Goal: Task Accomplishment & Management: Manage account settings

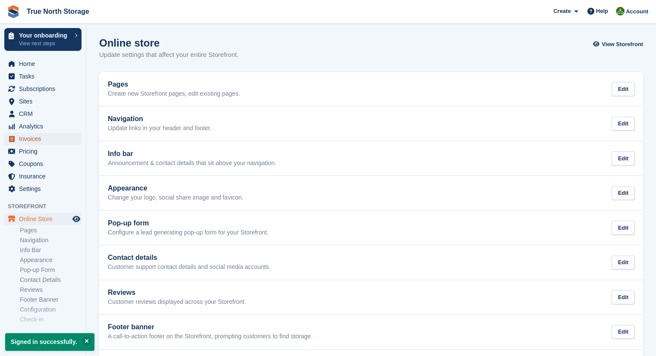
click at [42, 140] on span "Invoices" at bounding box center [45, 139] width 52 height 12
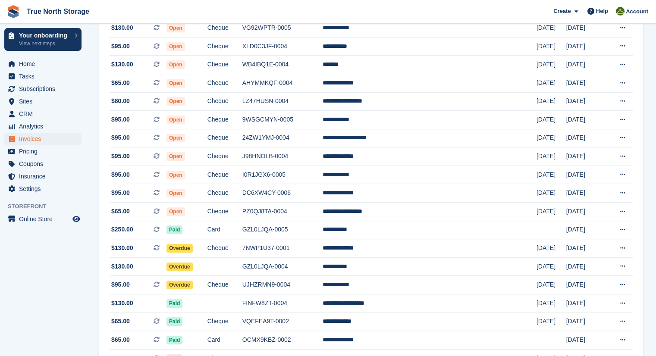
scroll to position [595, 0]
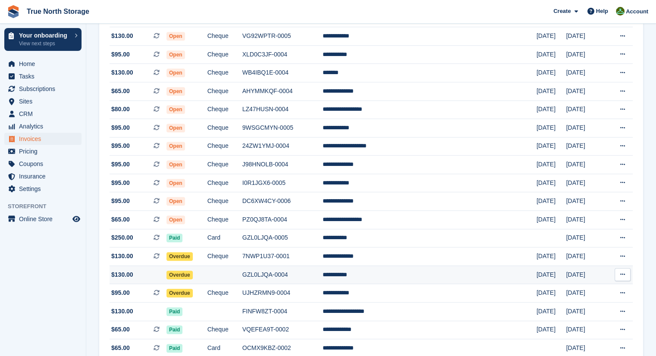
click at [193, 277] on span "Overdue" at bounding box center [179, 275] width 26 height 9
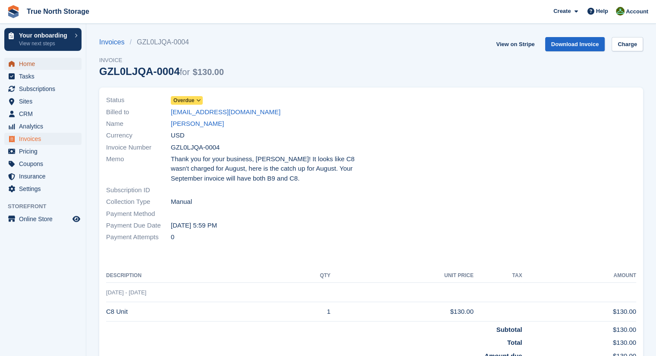
click at [34, 66] on span "Home" at bounding box center [45, 64] width 52 height 12
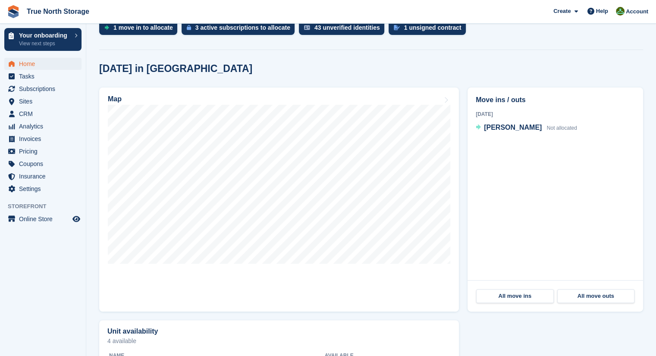
scroll to position [222, 0]
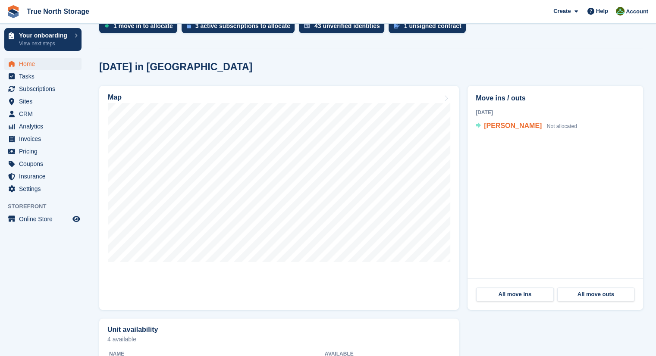
click at [499, 126] on span "Job Lopez" at bounding box center [513, 125] width 58 height 7
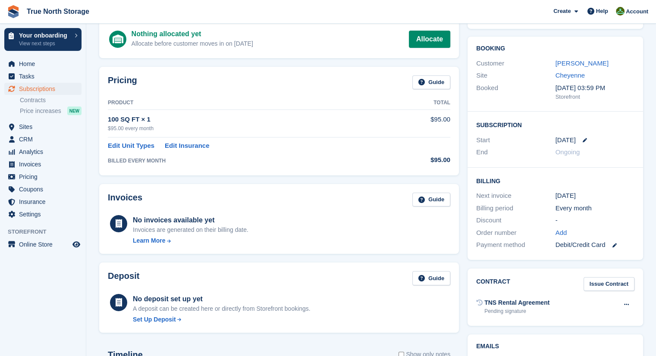
scroll to position [59, 0]
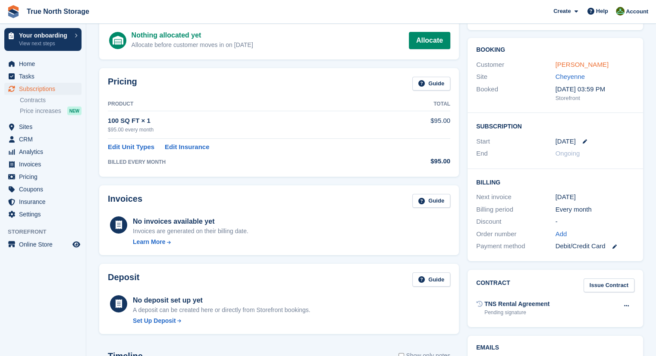
click at [578, 65] on link "[PERSON_NAME]" at bounding box center [581, 64] width 53 height 7
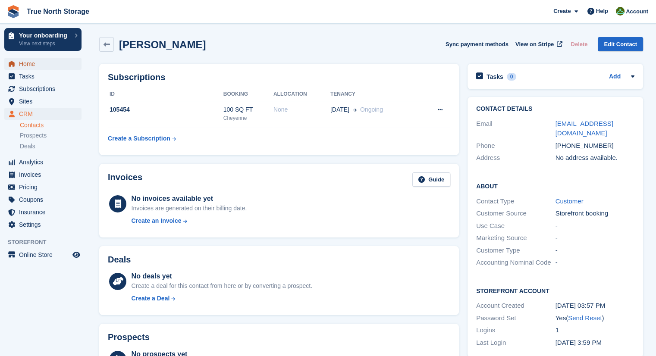
click at [32, 59] on span "Home" at bounding box center [45, 64] width 52 height 12
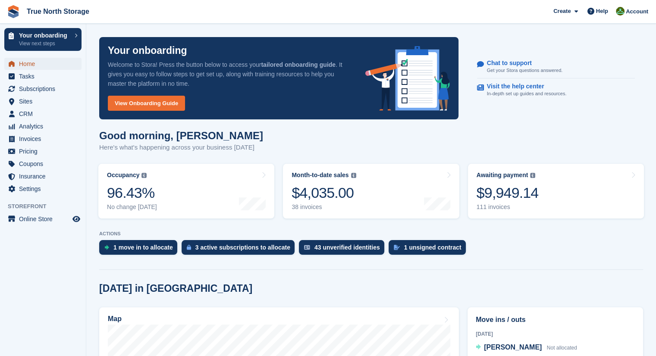
click at [28, 64] on span "Home" at bounding box center [45, 64] width 52 height 12
click at [40, 141] on span "Invoices" at bounding box center [45, 139] width 52 height 12
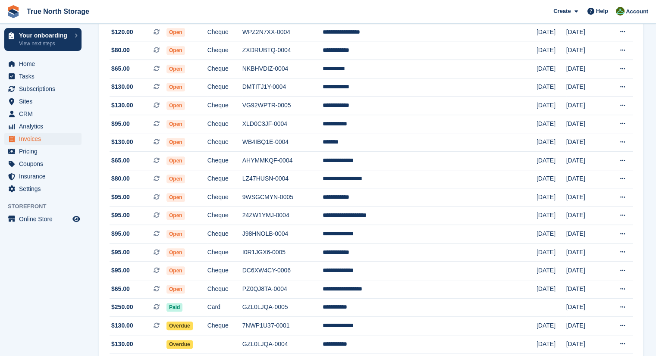
scroll to position [516, 0]
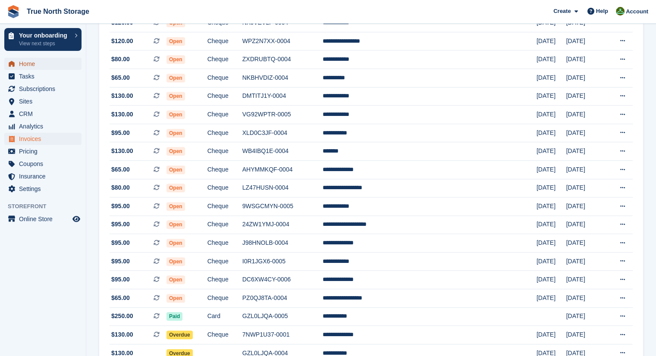
click at [44, 68] on span "Home" at bounding box center [45, 64] width 52 height 12
